Goal: Task Accomplishment & Management: Use online tool/utility

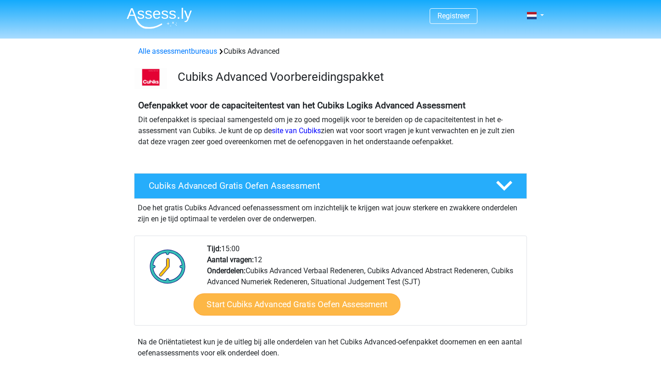
click at [239, 302] on link "Start Cubiks Advanced Gratis Oefen Assessment" at bounding box center [297, 305] width 207 height 22
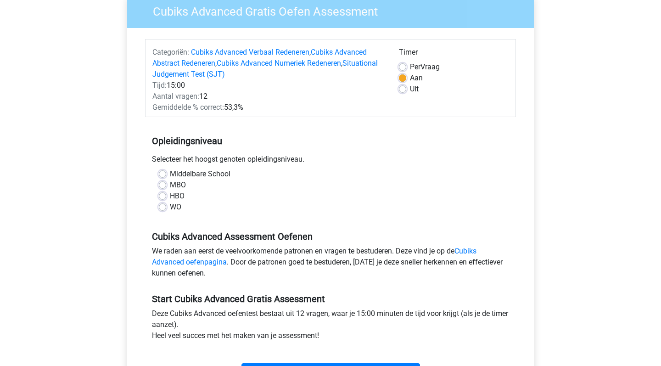
scroll to position [81, 0]
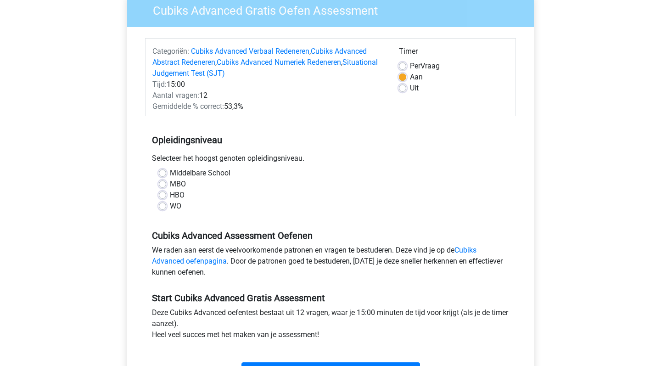
click at [170, 205] on label "WO" at bounding box center [175, 206] width 11 height 11
click at [160, 205] on input "WO" at bounding box center [162, 205] width 7 height 9
radio input "true"
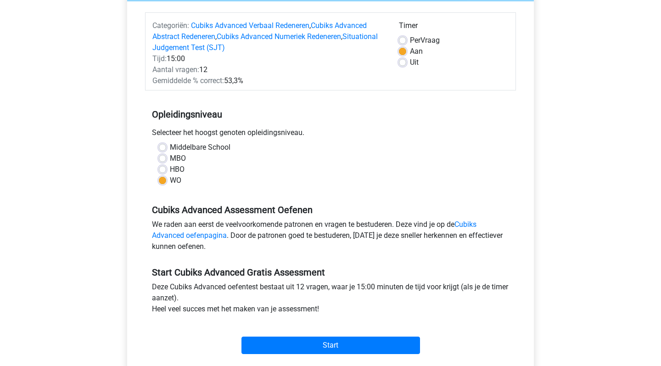
scroll to position [150, 0]
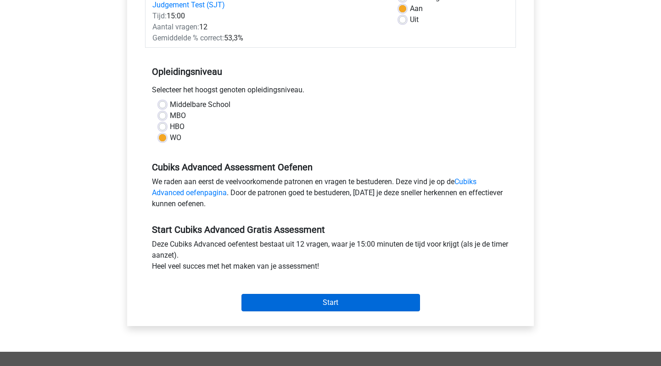
click at [265, 294] on input "Start" at bounding box center [331, 302] width 179 height 17
